Goal: Find specific page/section: Find specific page/section

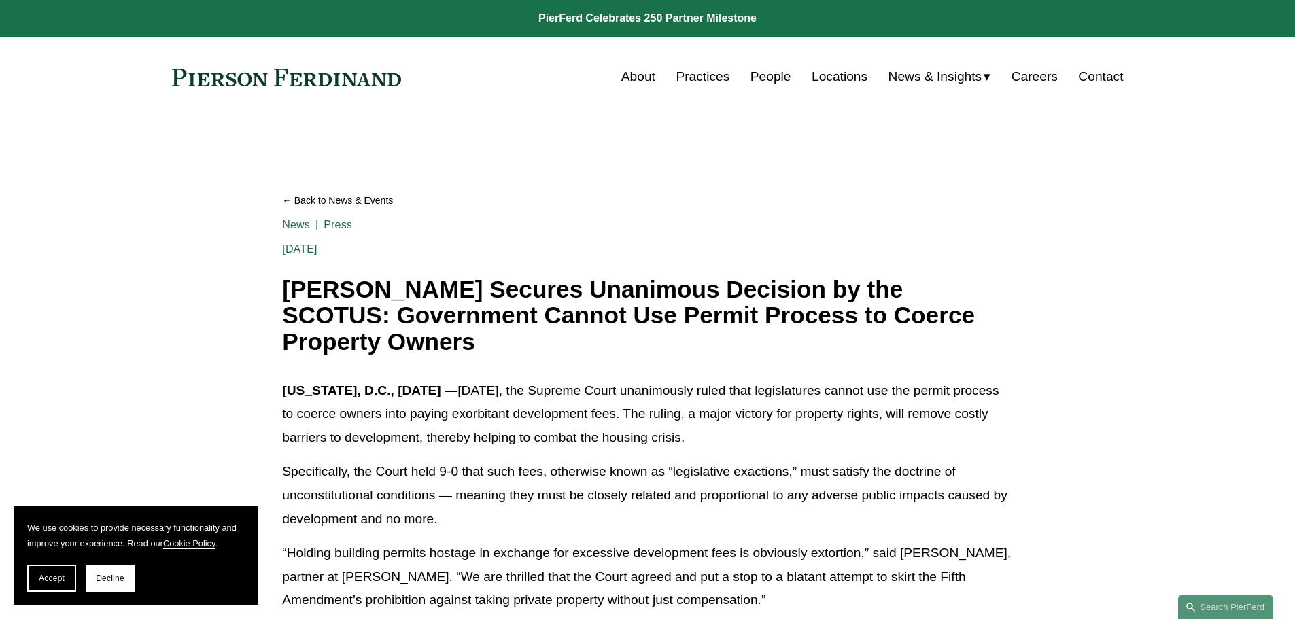
click at [679, 377] on div "Back to News & Events Paul Beard Secures Unanimous Decision by the SCOTUS: Gove…" at bounding box center [647, 625] width 730 height 886
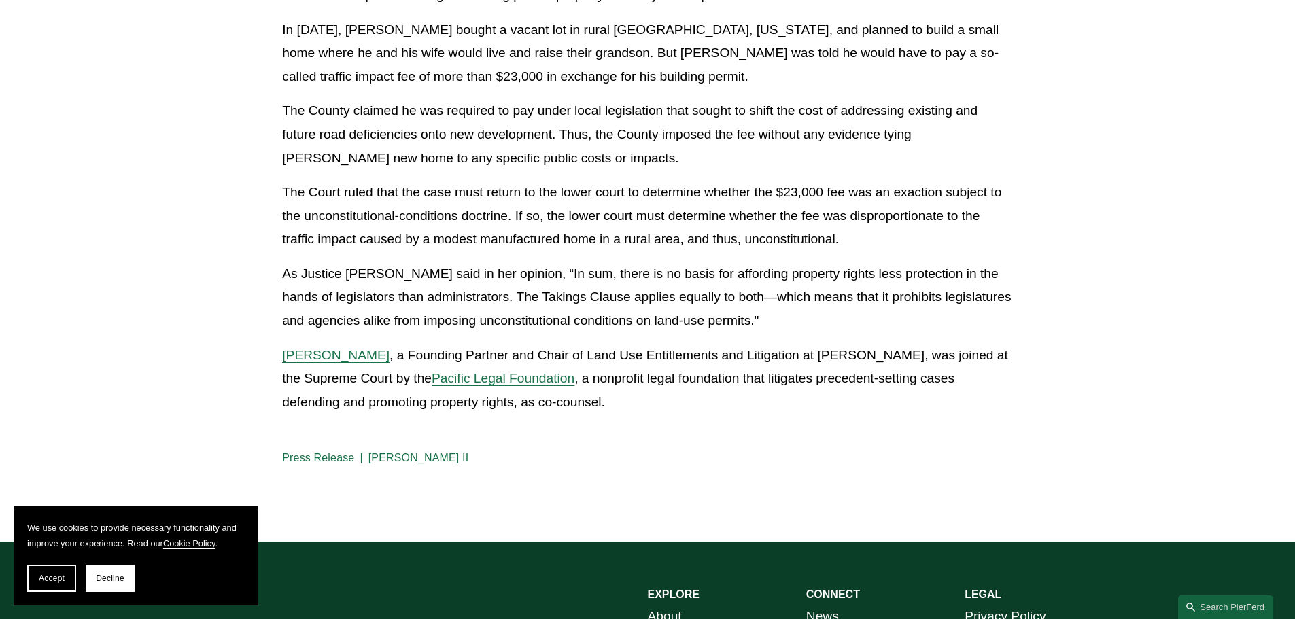
scroll to position [612, 0]
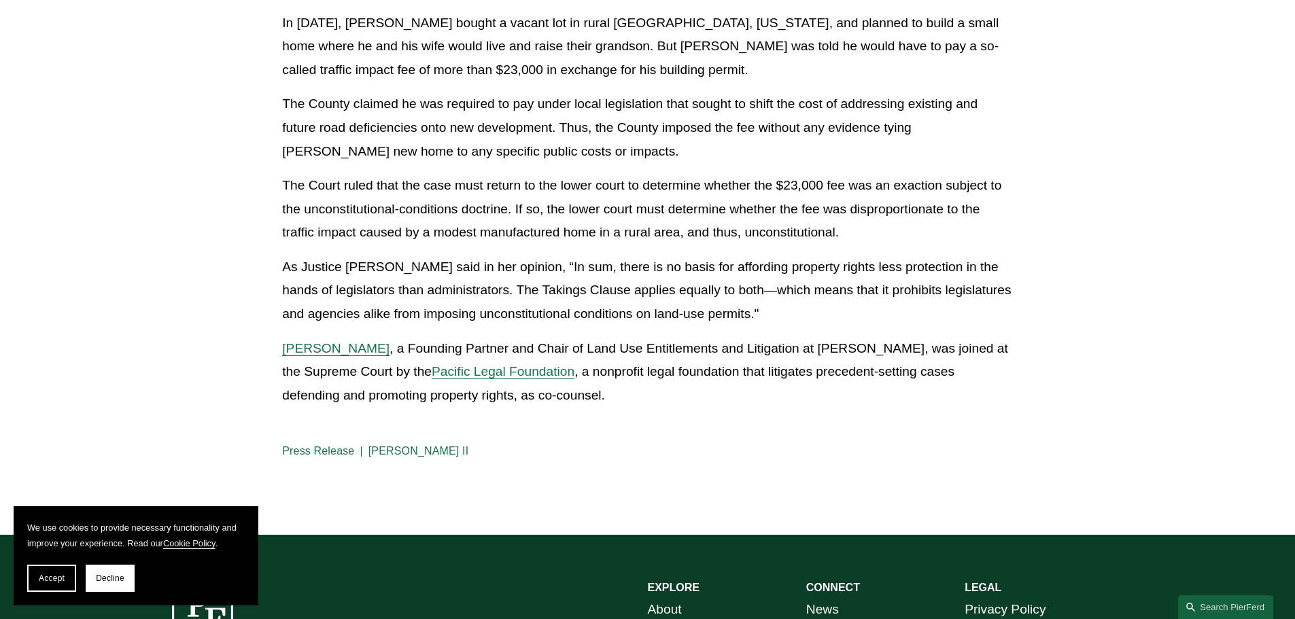
click at [318, 341] on span "Paul Beard" at bounding box center [335, 348] width 107 height 14
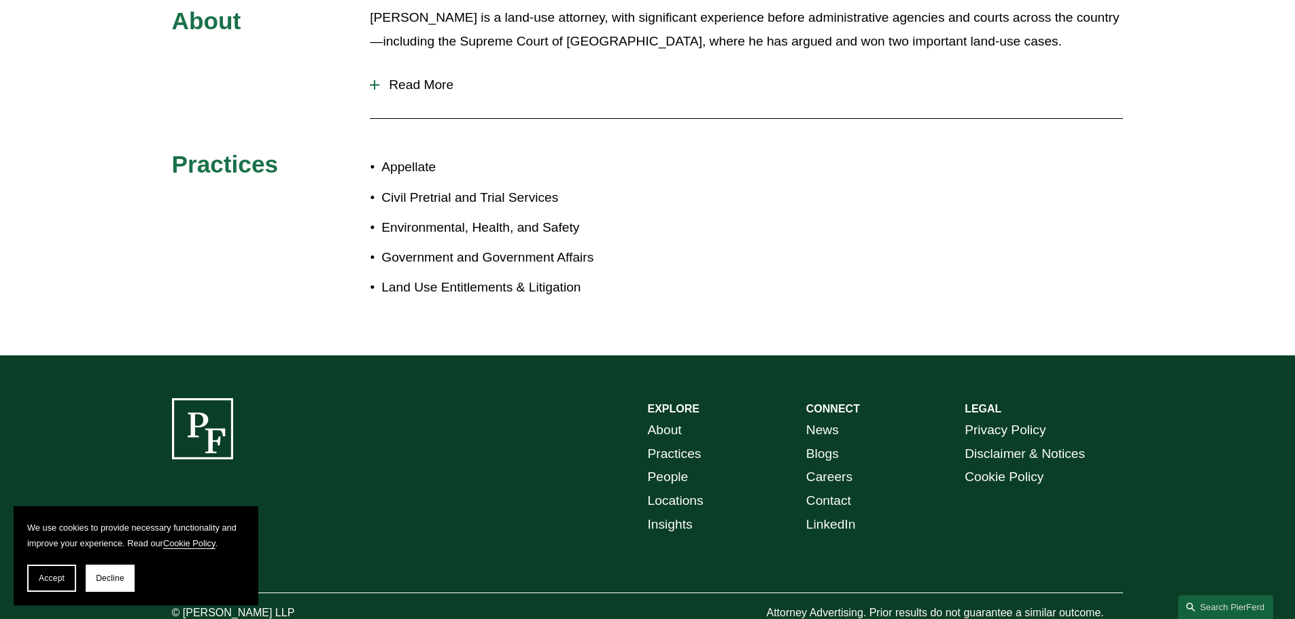
scroll to position [753, 0]
